Goal: Task Accomplishment & Management: Use online tool/utility

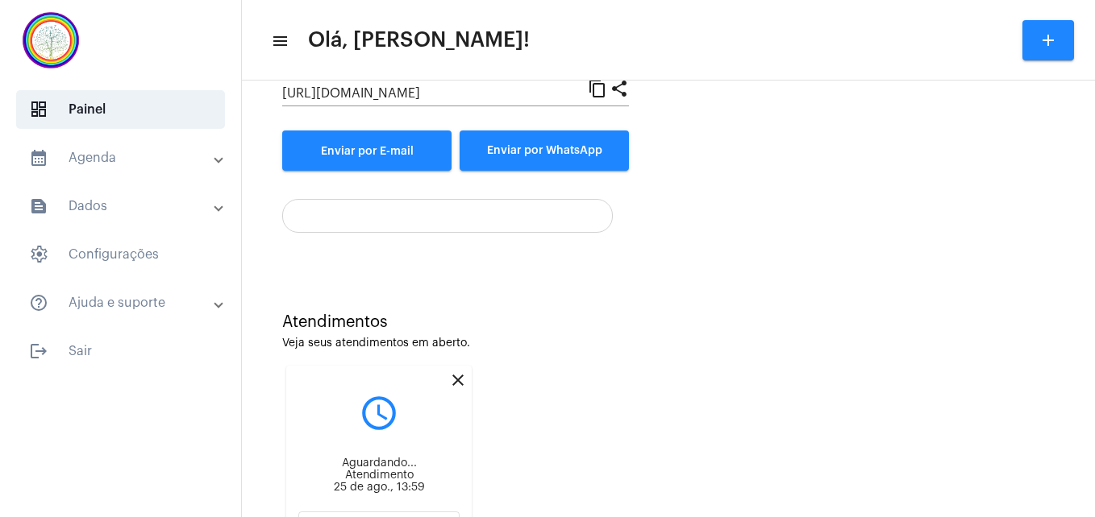
scroll to position [226, 0]
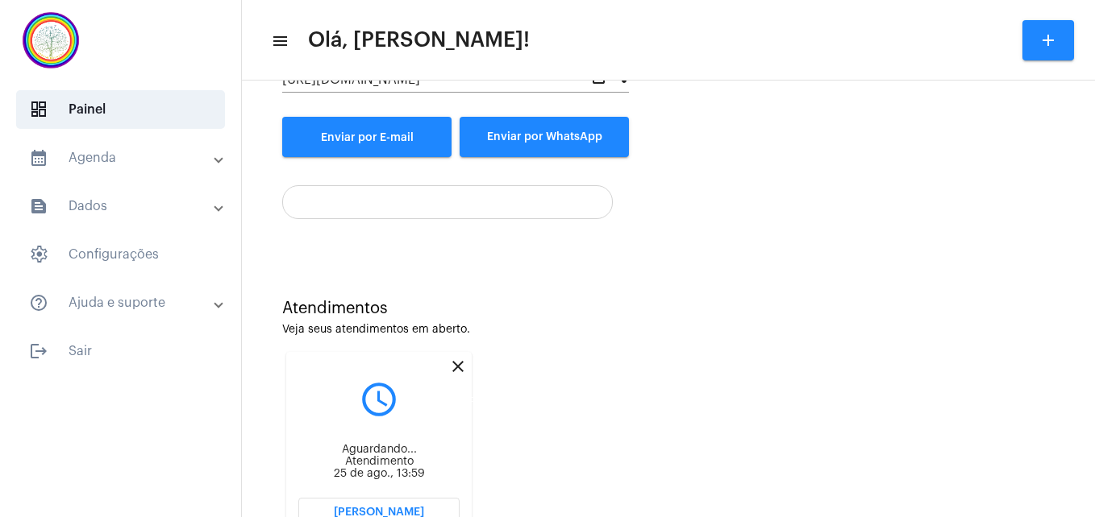
click at [454, 366] on mat-icon "close" at bounding box center [457, 366] width 19 height 19
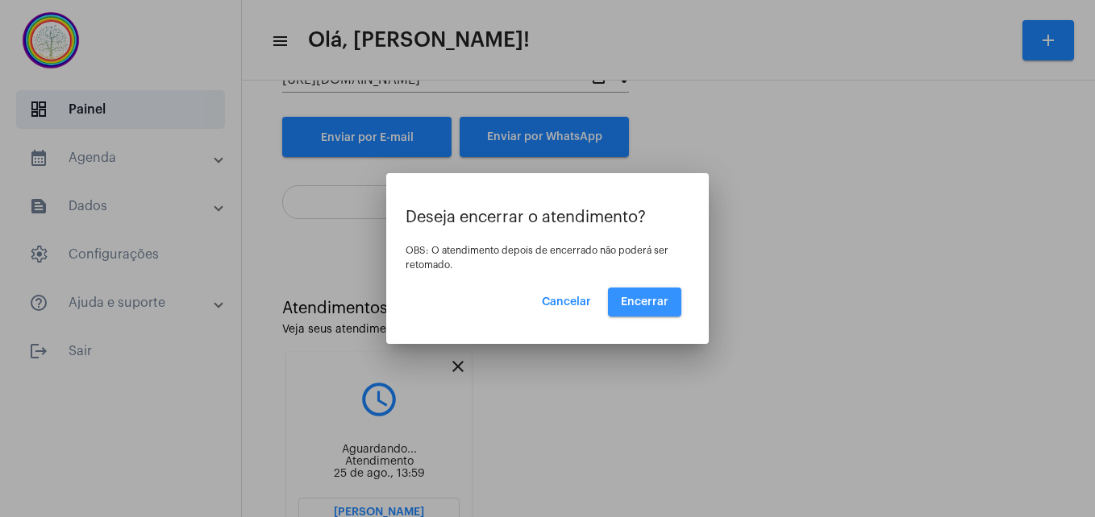
click at [643, 308] on button "Encerrar" at bounding box center [644, 302] width 73 height 29
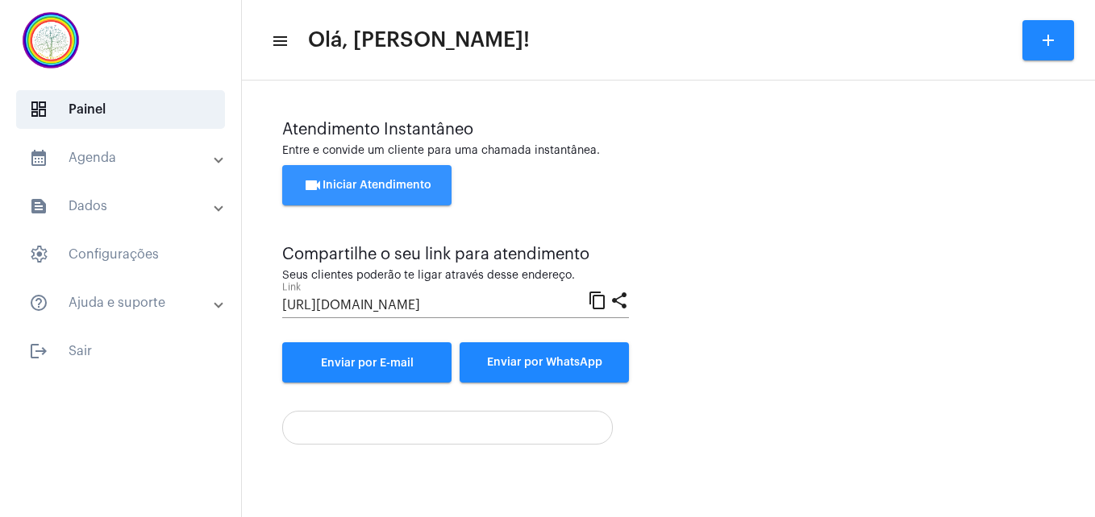
click at [349, 179] on button "videocam Iniciar Atendimento" at bounding box center [366, 185] width 169 height 40
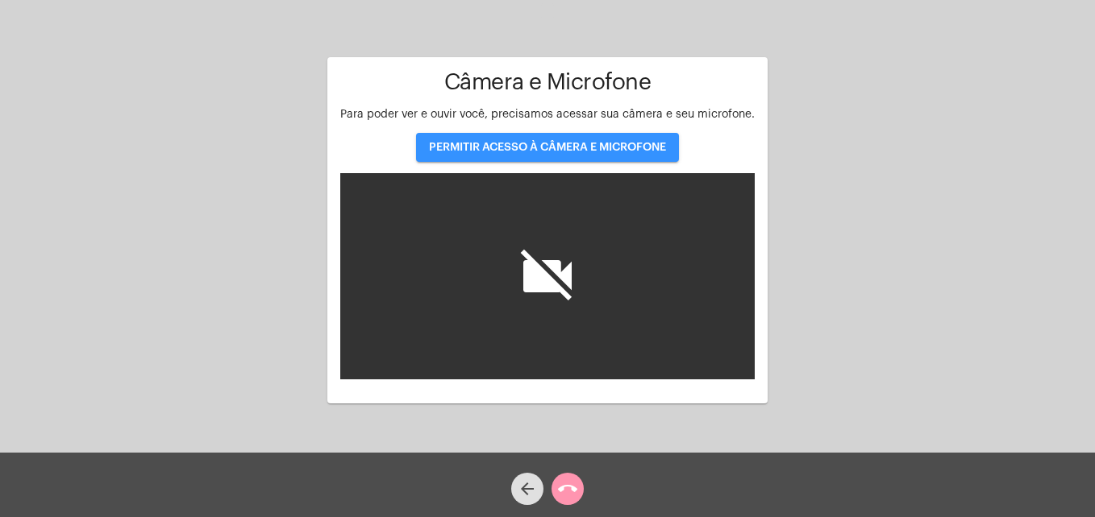
click at [466, 146] on span "PERMITIR ACESSO À CÂMERA E MICROFONE" at bounding box center [547, 147] width 237 height 11
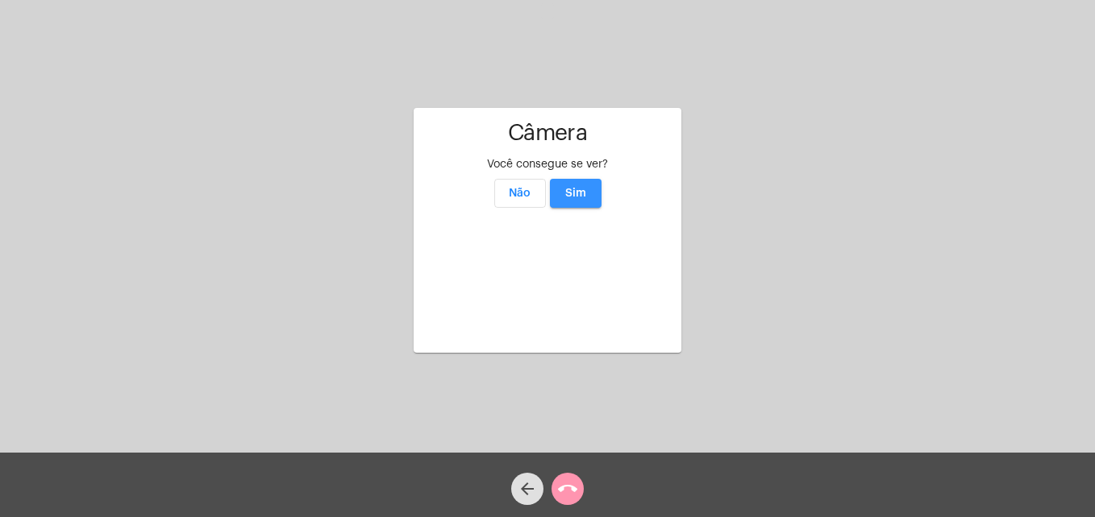
click at [582, 188] on span "Sim" at bounding box center [575, 193] width 21 height 11
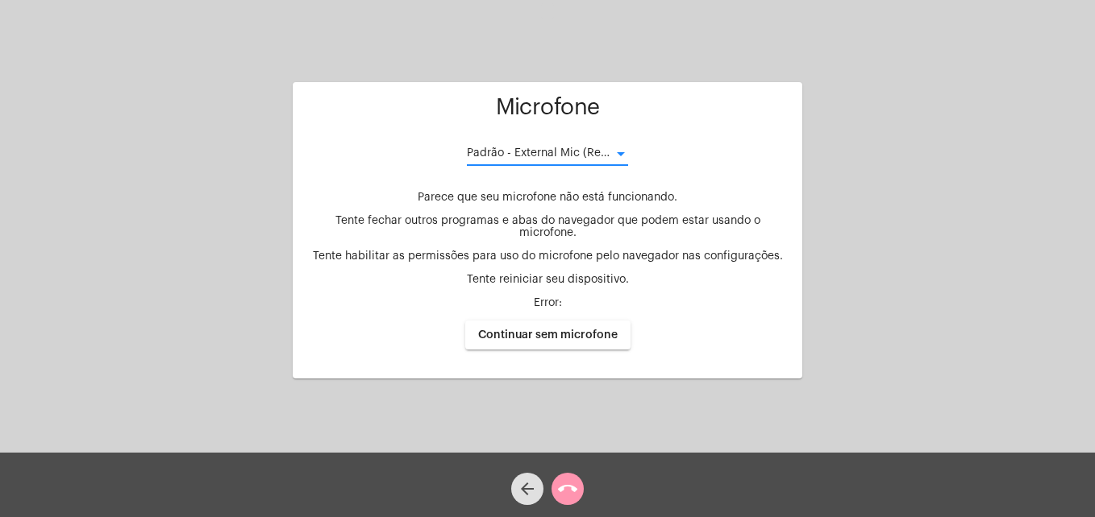
click at [617, 156] on div at bounding box center [621, 154] width 8 height 4
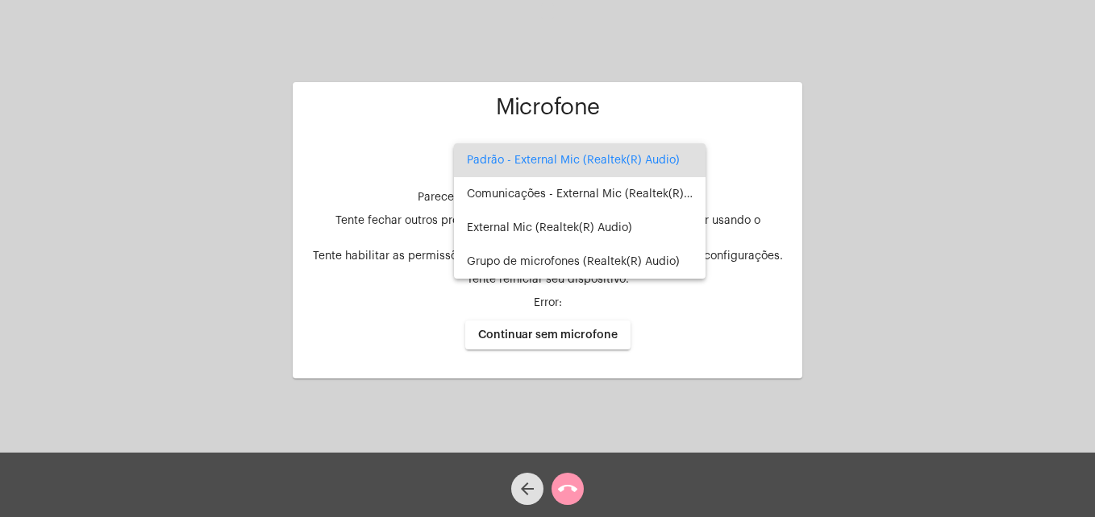
click at [995, 114] on div at bounding box center [547, 258] width 1095 height 517
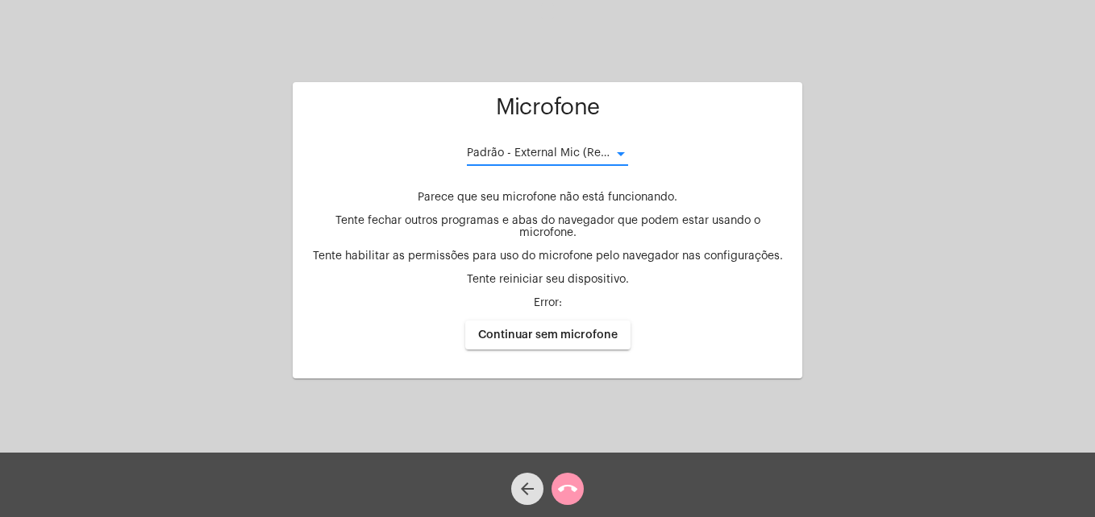
click at [596, 153] on span "Padrão - External Mic (Realtek(R) Audio)" at bounding box center [573, 153] width 213 height 11
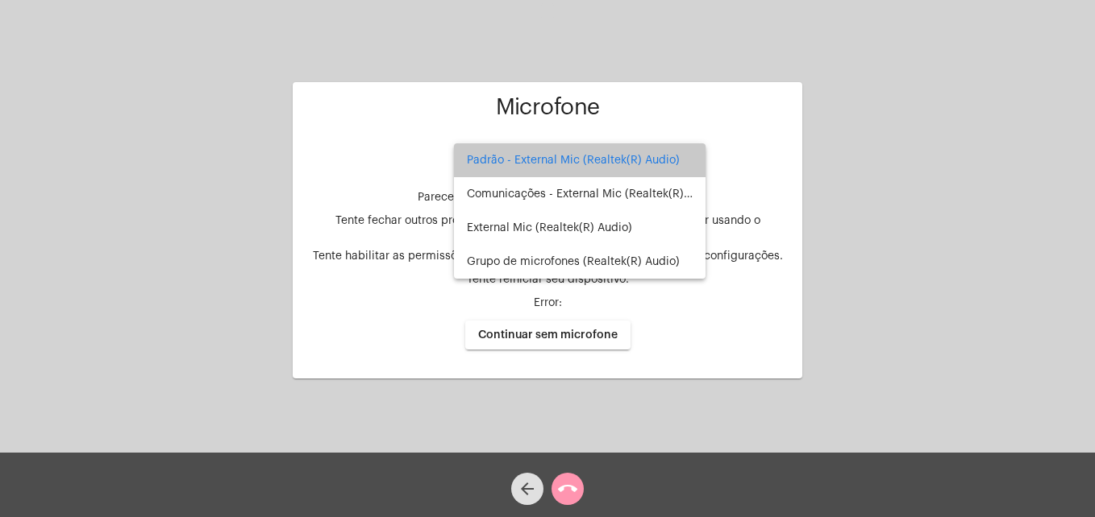
click at [592, 156] on span "Padrão - External Mic (Realtek(R) Audio)" at bounding box center [580, 160] width 226 height 34
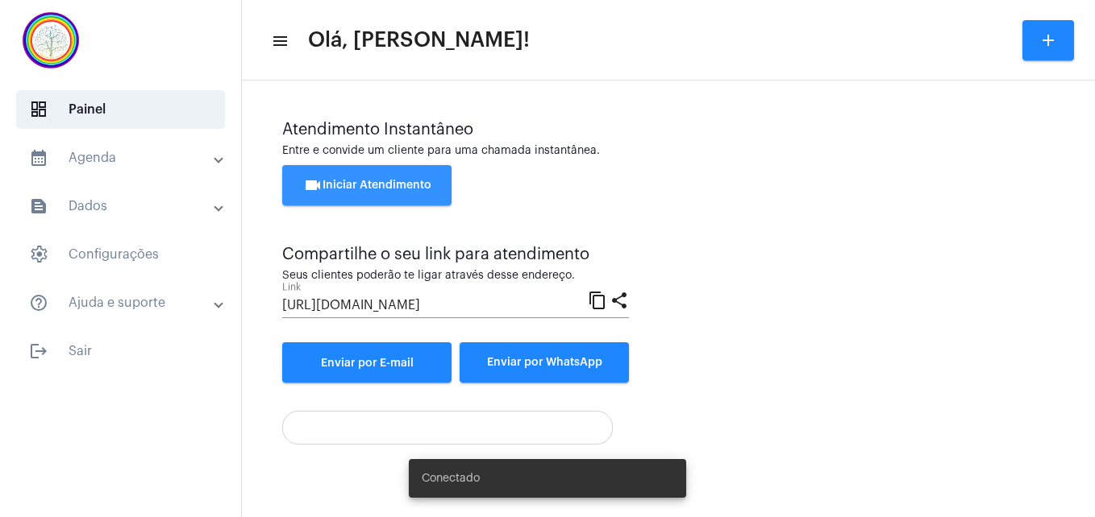
click at [370, 180] on span "videocam Iniciar Atendimento" at bounding box center [367, 185] width 128 height 11
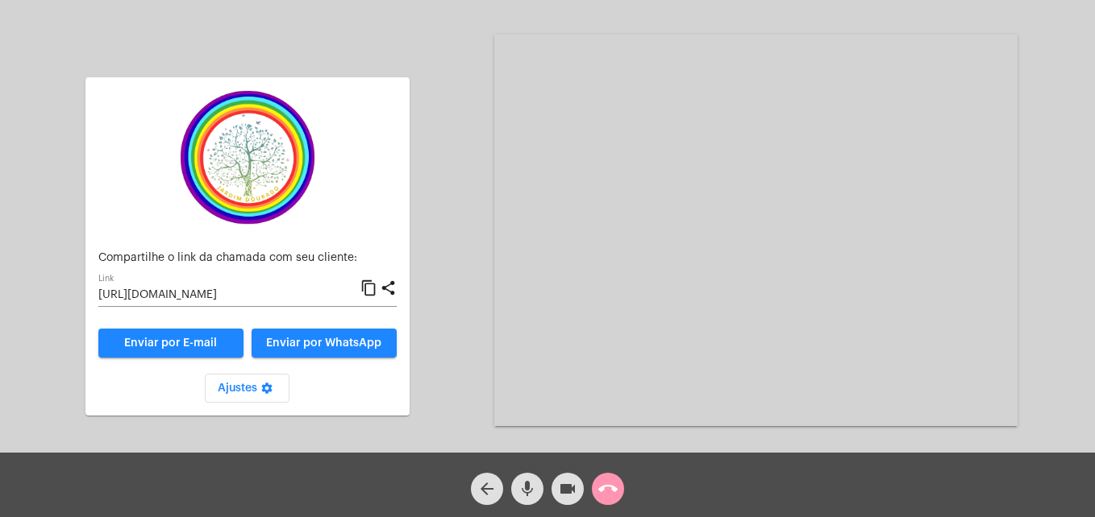
click at [372, 289] on mat-icon "content_copy" at bounding box center [368, 288] width 17 height 19
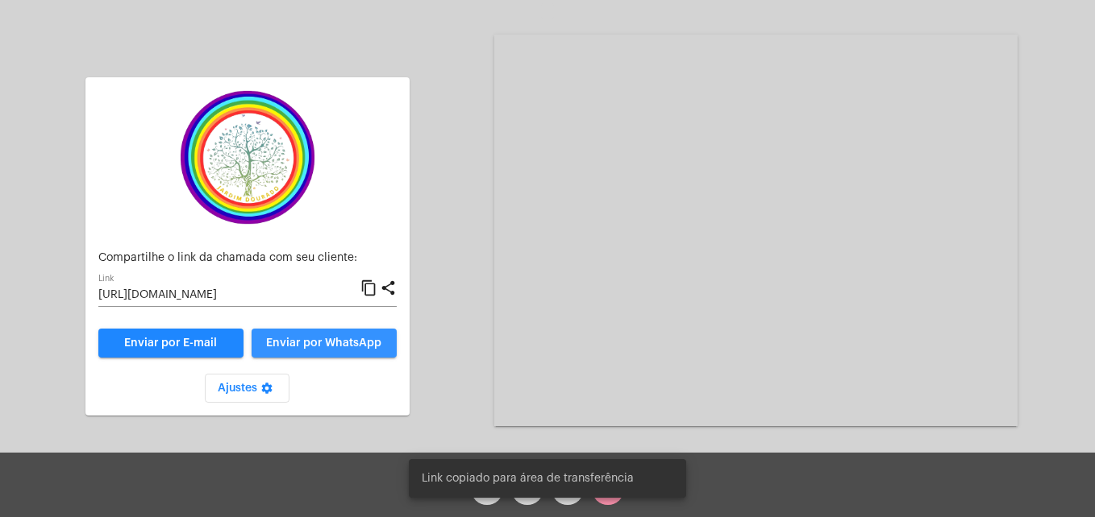
click at [343, 341] on span "Enviar por WhatsApp" at bounding box center [323, 343] width 115 height 11
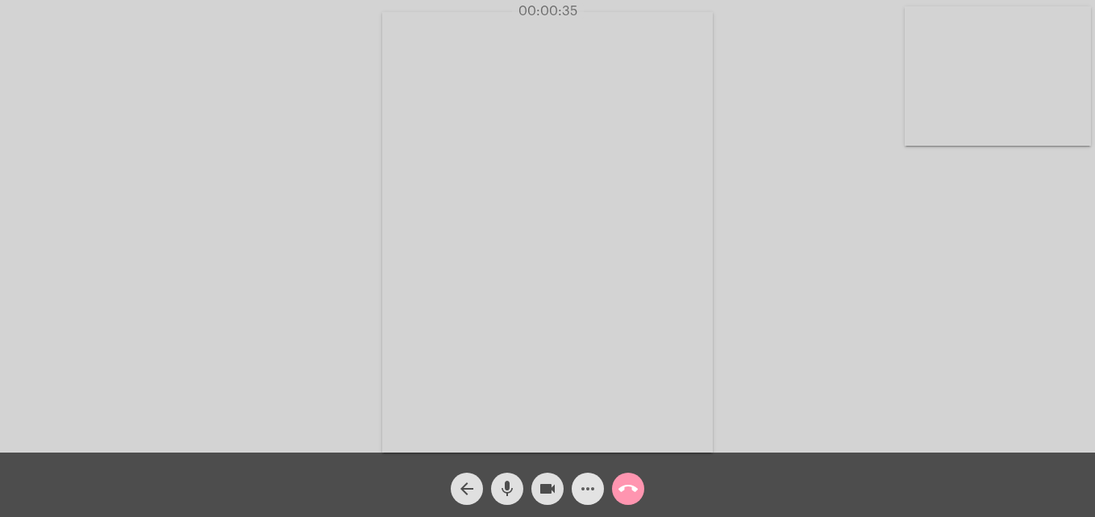
click at [590, 489] on mat-icon "more_horiz" at bounding box center [587, 489] width 19 height 19
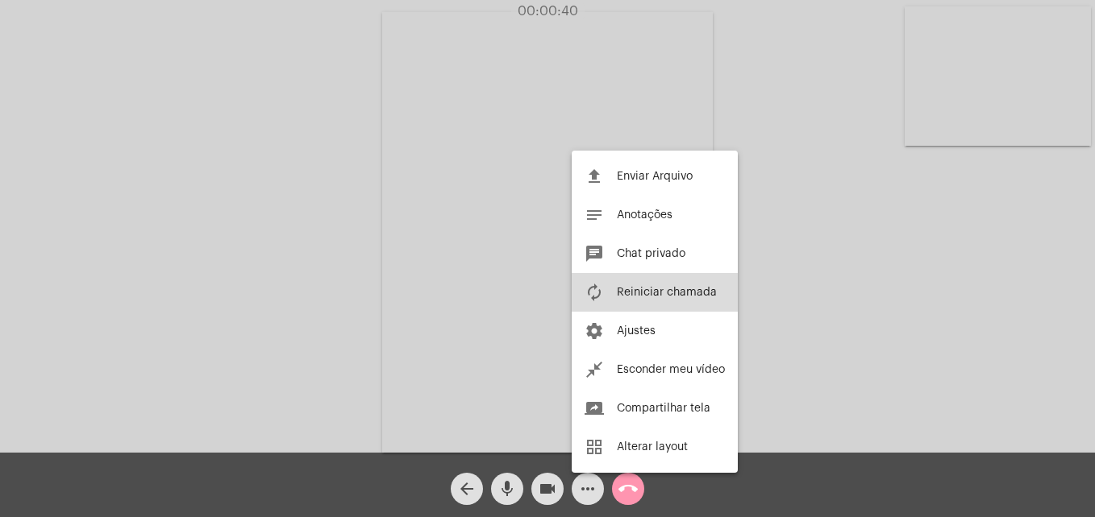
click at [663, 289] on span "Reiniciar chamada" at bounding box center [667, 292] width 100 height 11
